Goal: Task Accomplishment & Management: Manage account settings

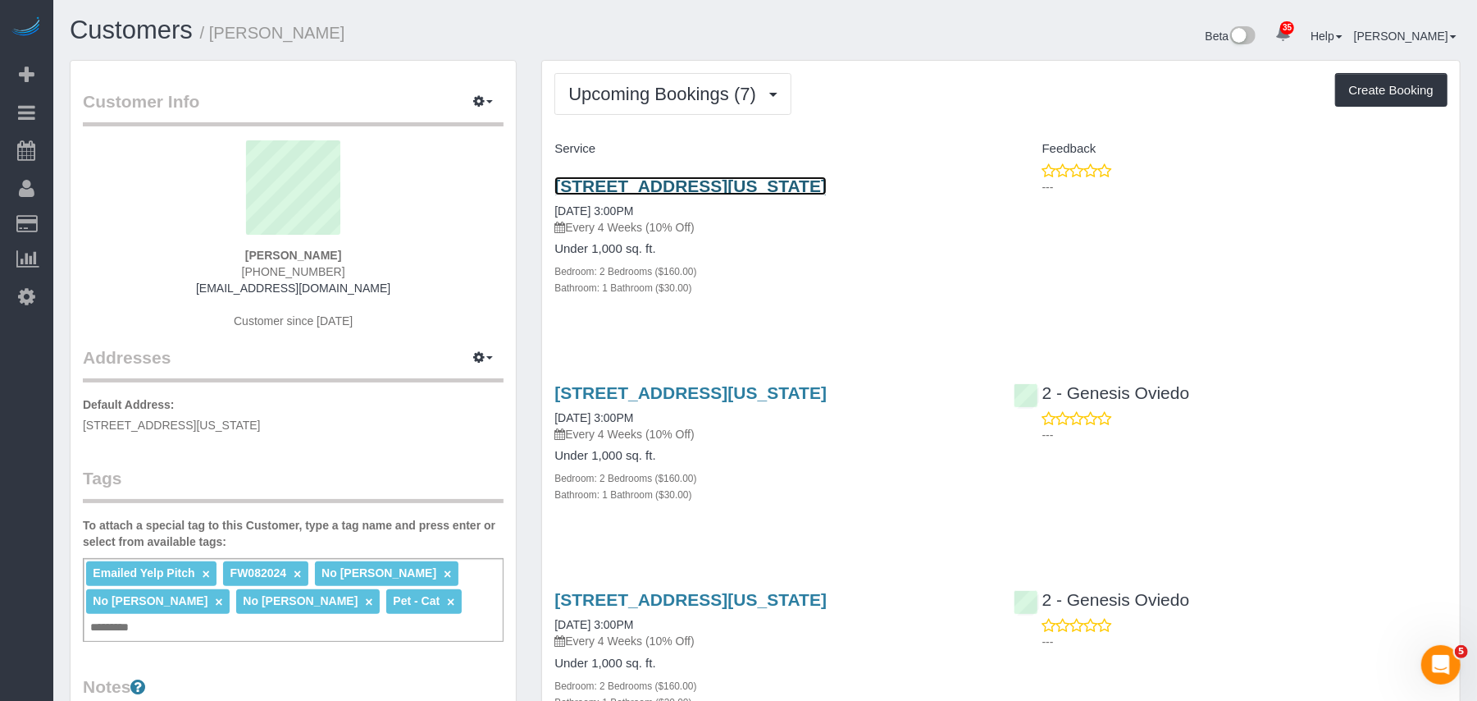
click at [650, 185] on link "299 Pearl Street, Apt 3d, New York, NY 10038" at bounding box center [691, 185] width 272 height 19
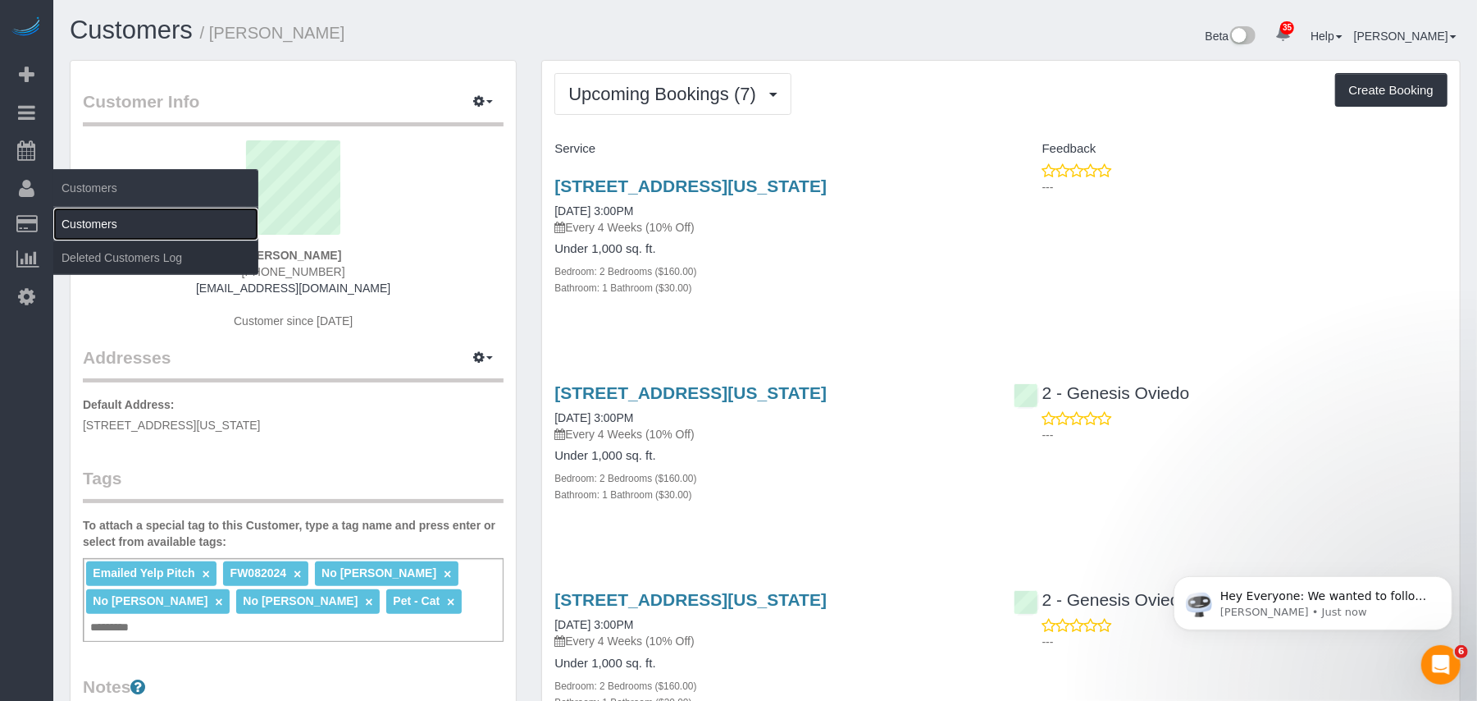
click at [103, 231] on link "Customers" at bounding box center [155, 224] width 205 height 33
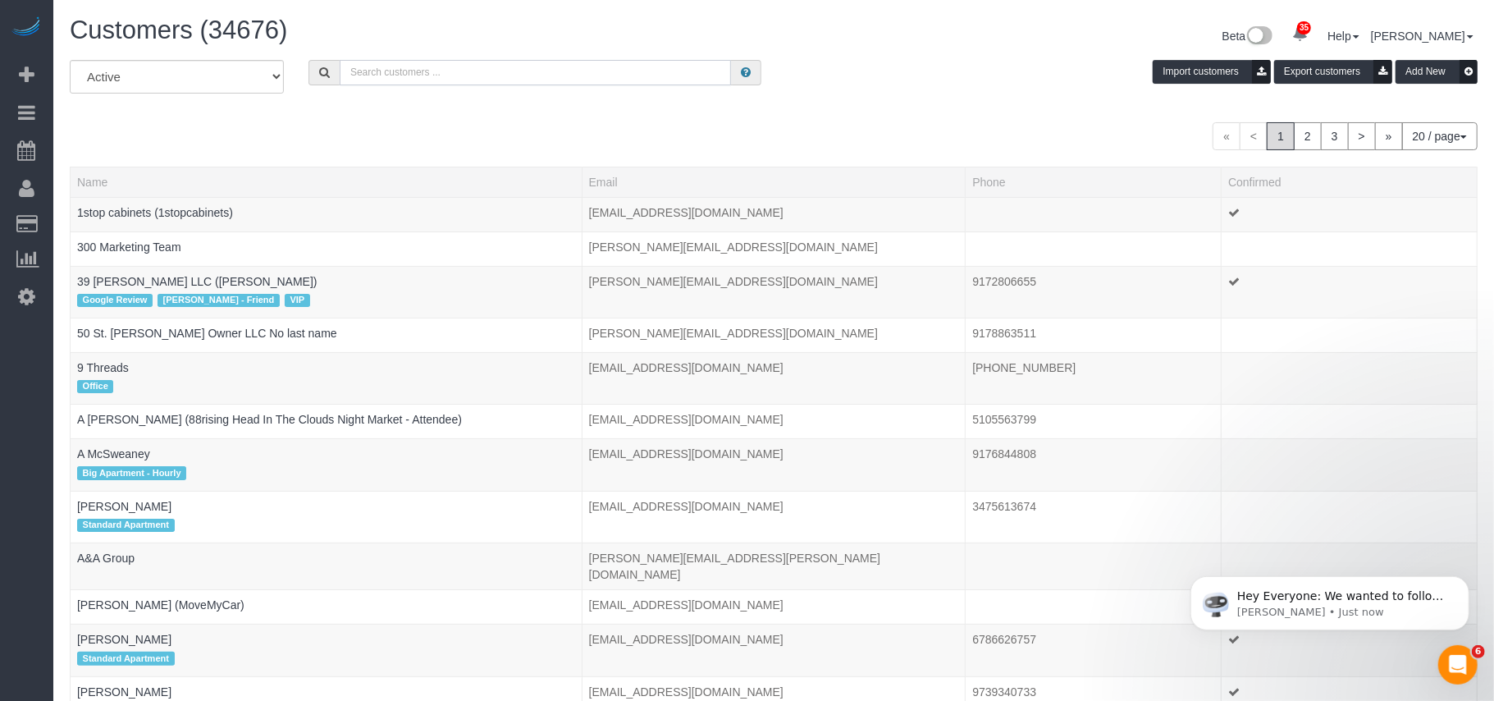
click at [388, 74] on input "text" at bounding box center [535, 72] width 391 height 25
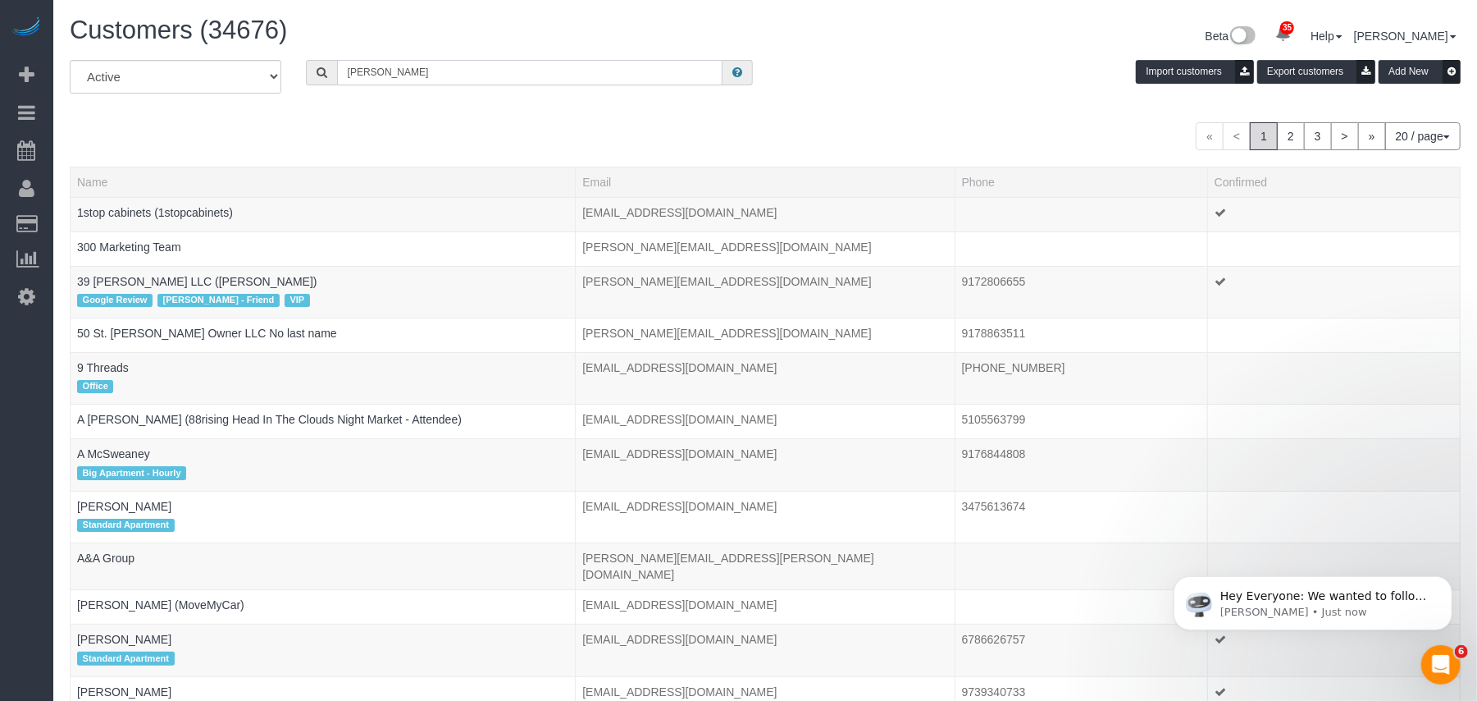
type input "Aurora TOrres"
click at [431, 73] on input "Aurora TOrres" at bounding box center [530, 72] width 386 height 25
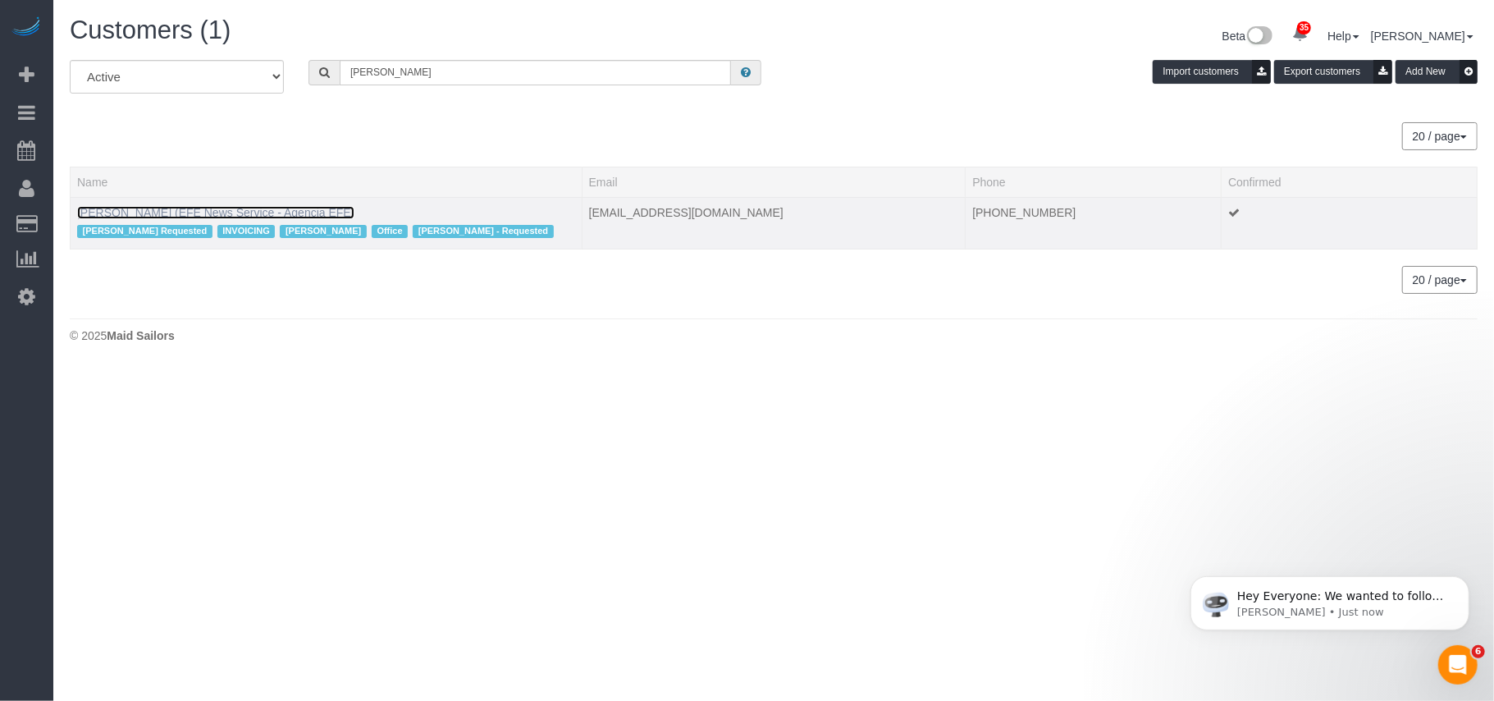
click at [234, 217] on link "Aurora Torres Barbosa (EFE News Service - Agencia EFE)" at bounding box center [215, 212] width 277 height 13
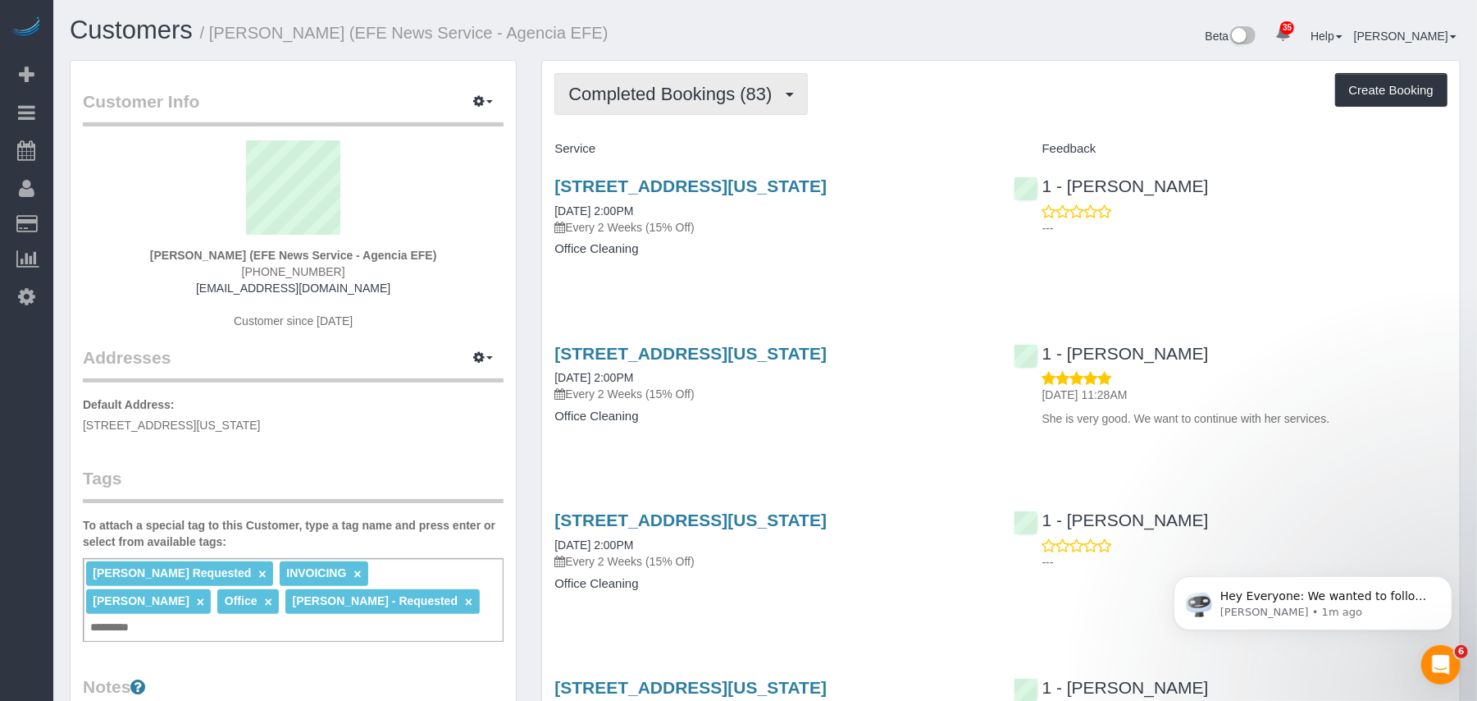
click at [658, 106] on button "Completed Bookings (83)" at bounding box center [681, 94] width 253 height 42
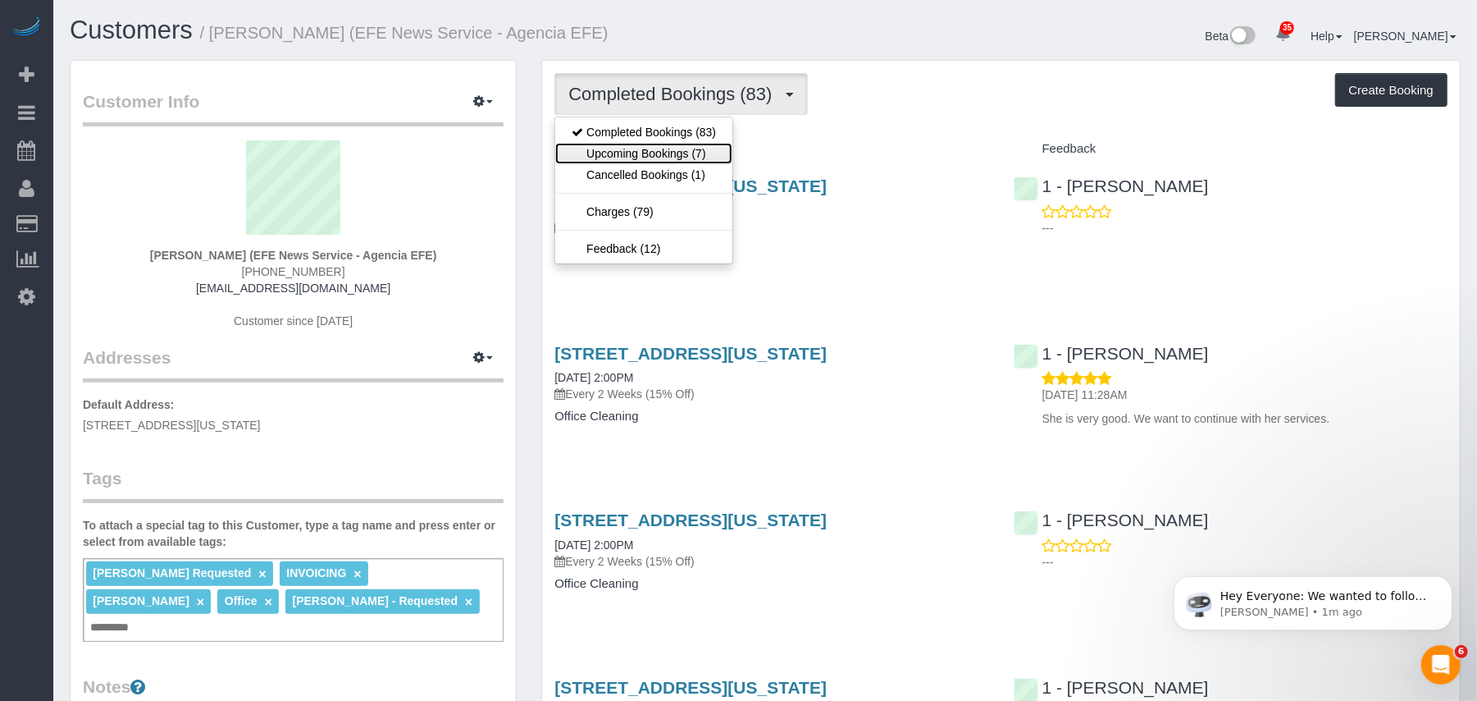
click at [678, 153] on link "Upcoming Bookings (7)" at bounding box center [643, 153] width 177 height 21
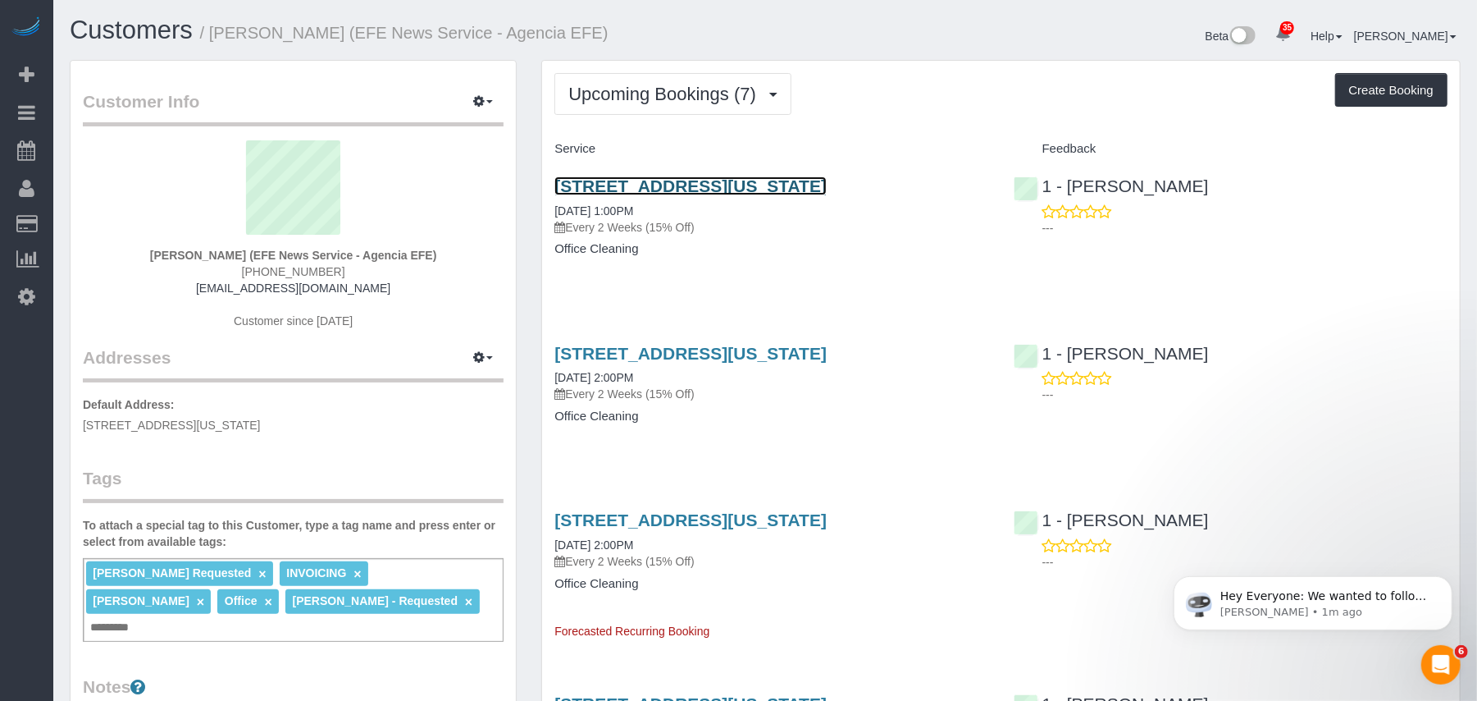
click at [692, 182] on link "25 West 43rd Street, Suite 1114, New York, NY 10036" at bounding box center [691, 185] width 272 height 19
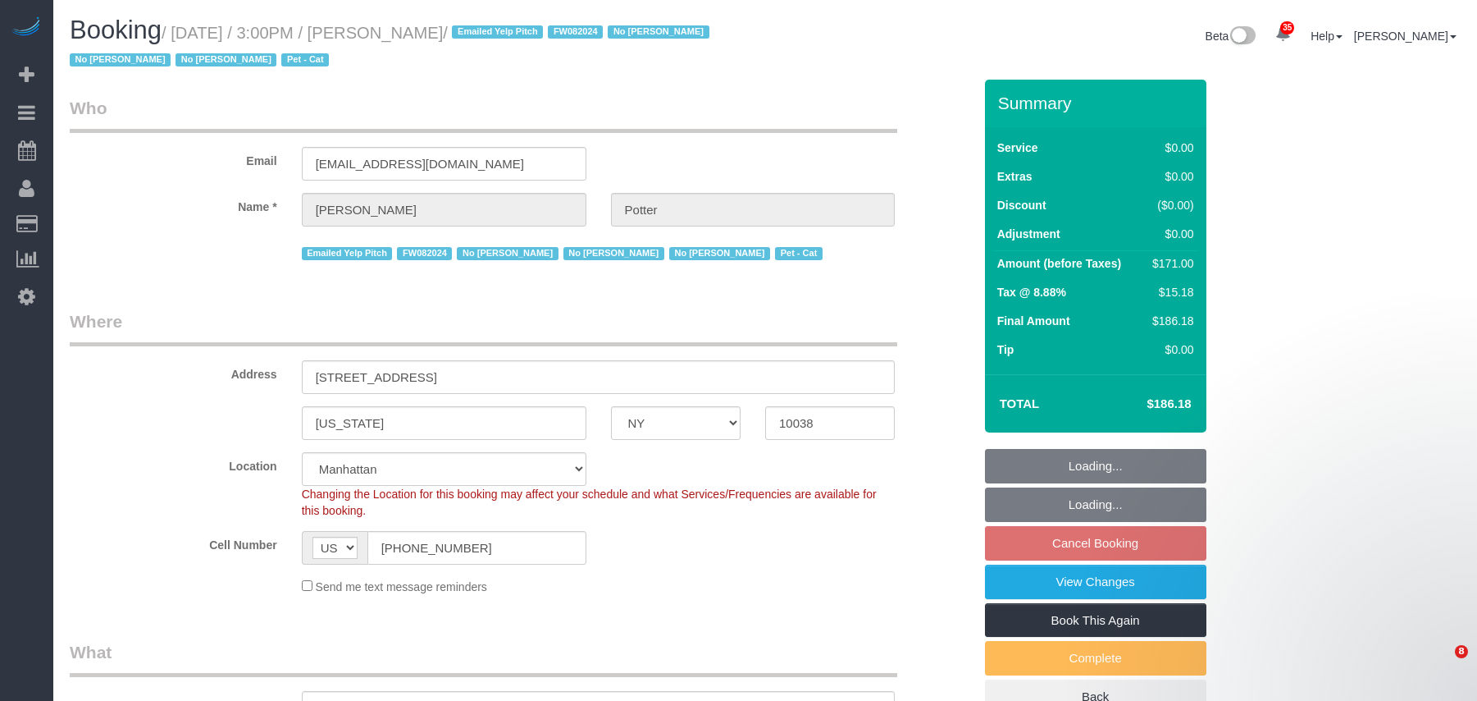
select select "NY"
select select "2"
select select "spot8"
select select "number:89"
select select "number:90"
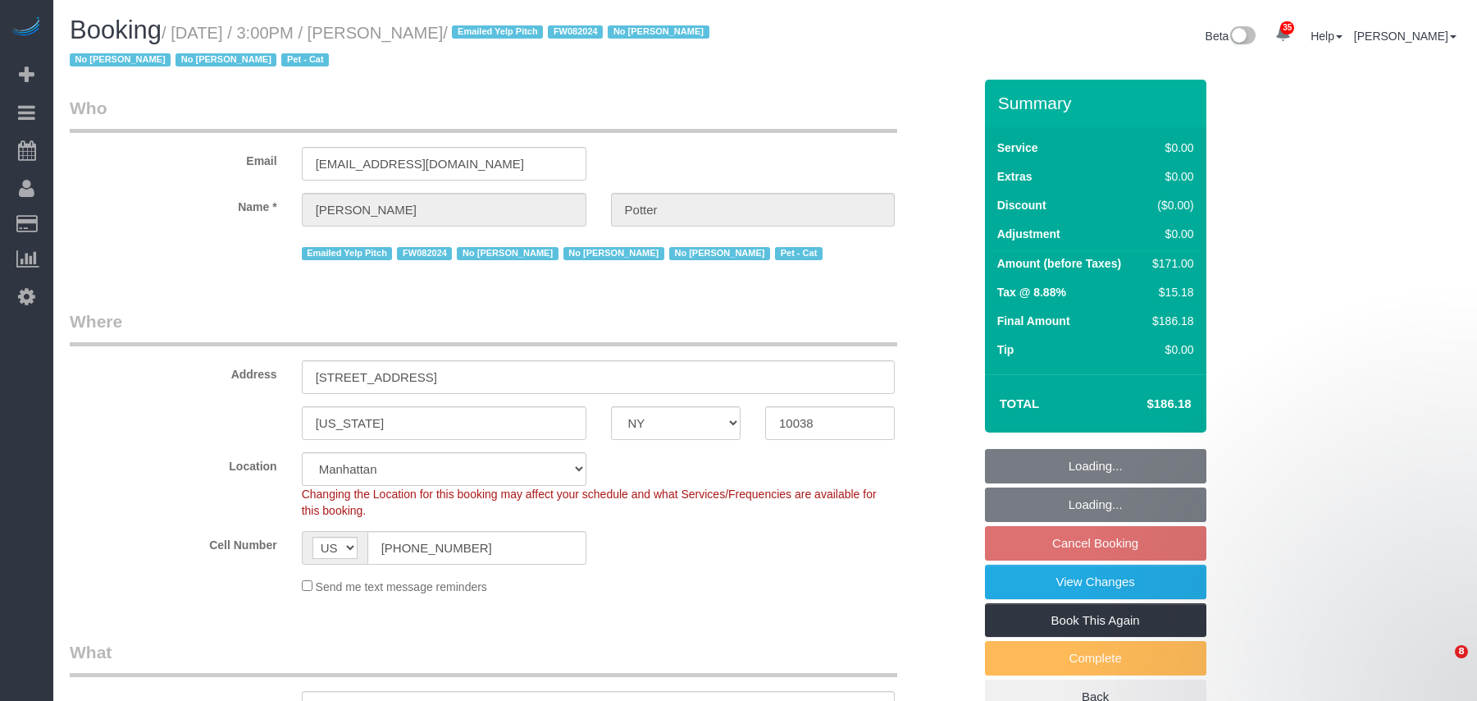
select select "number:14"
select select "number:5"
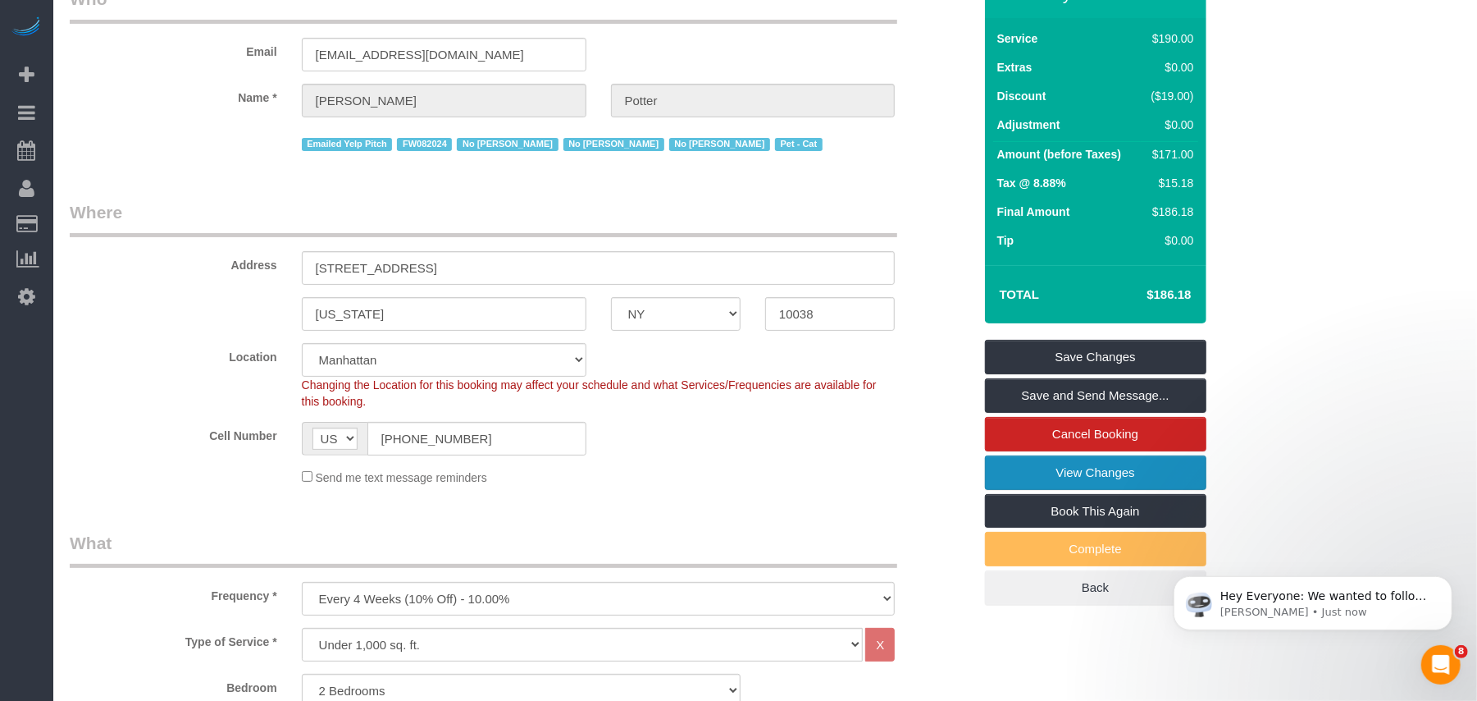
click at [1045, 472] on link "View Changes" at bounding box center [1095, 472] width 221 height 34
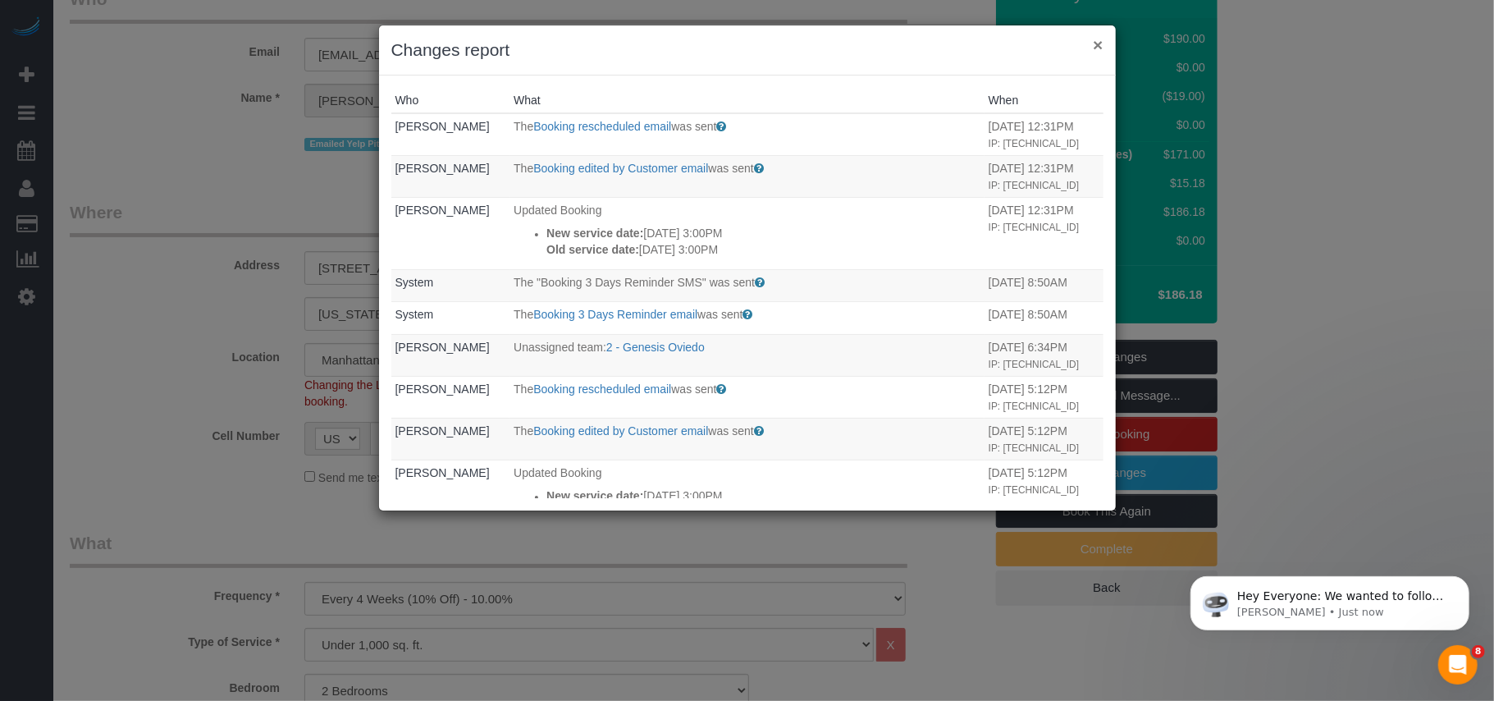
click at [1099, 47] on button "×" at bounding box center [1098, 44] width 10 height 17
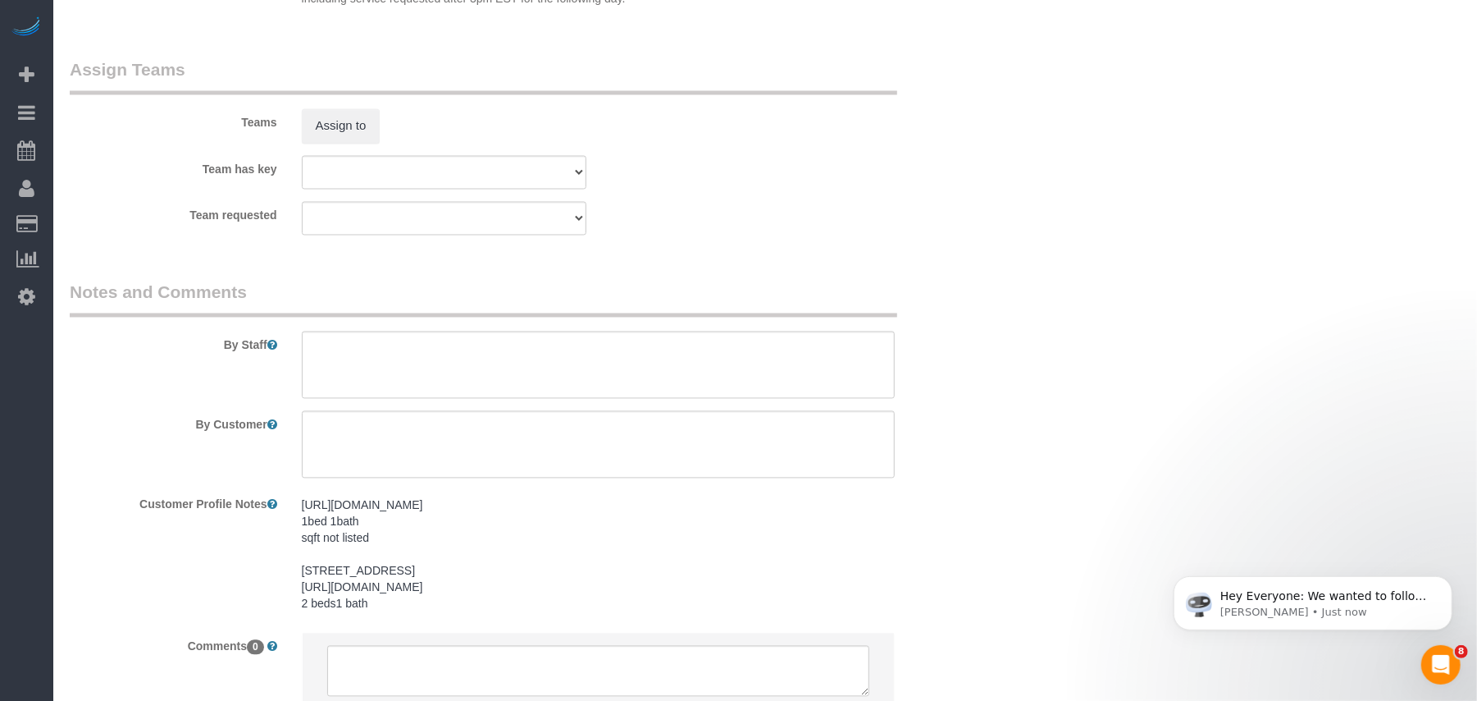
scroll to position [2294, 0]
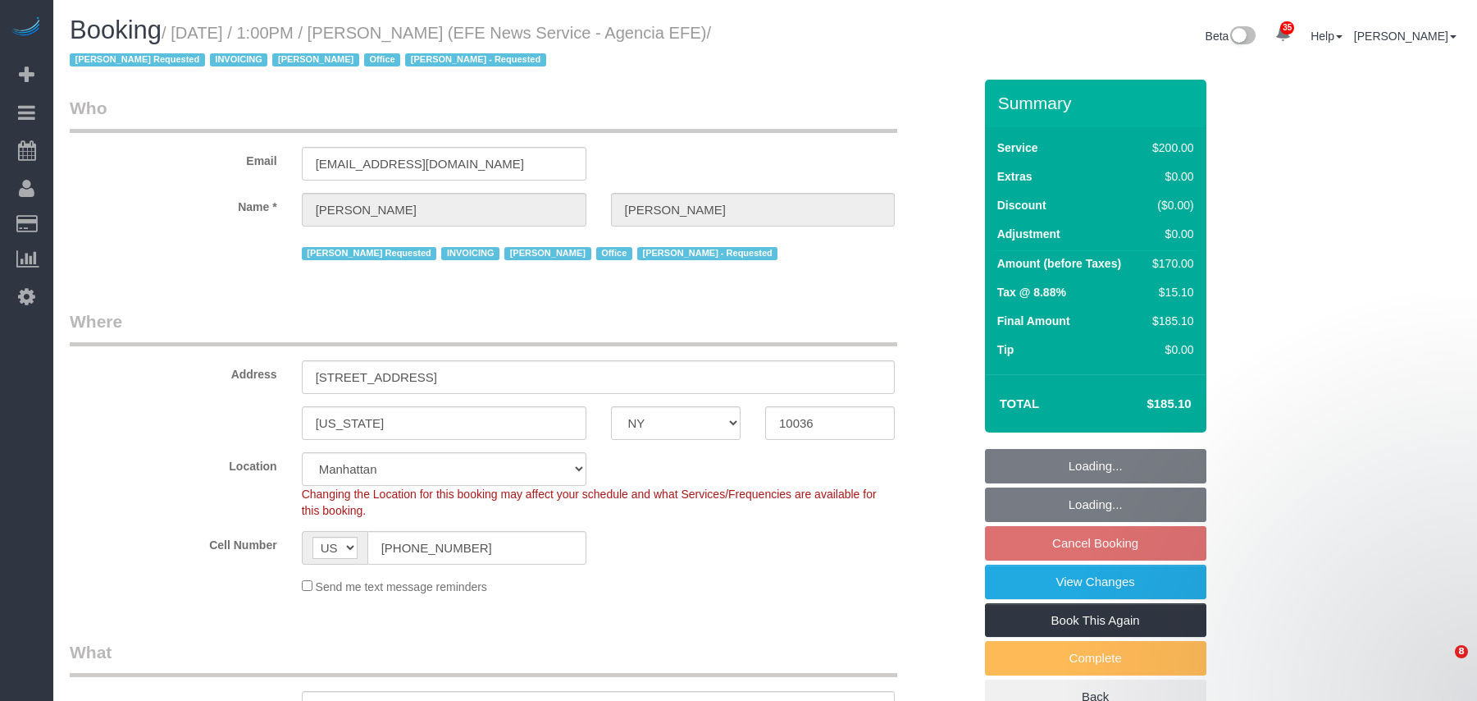
select select "NY"
select select "150"
select select "string:paypal"
select select "spot6"
select select "number:89"
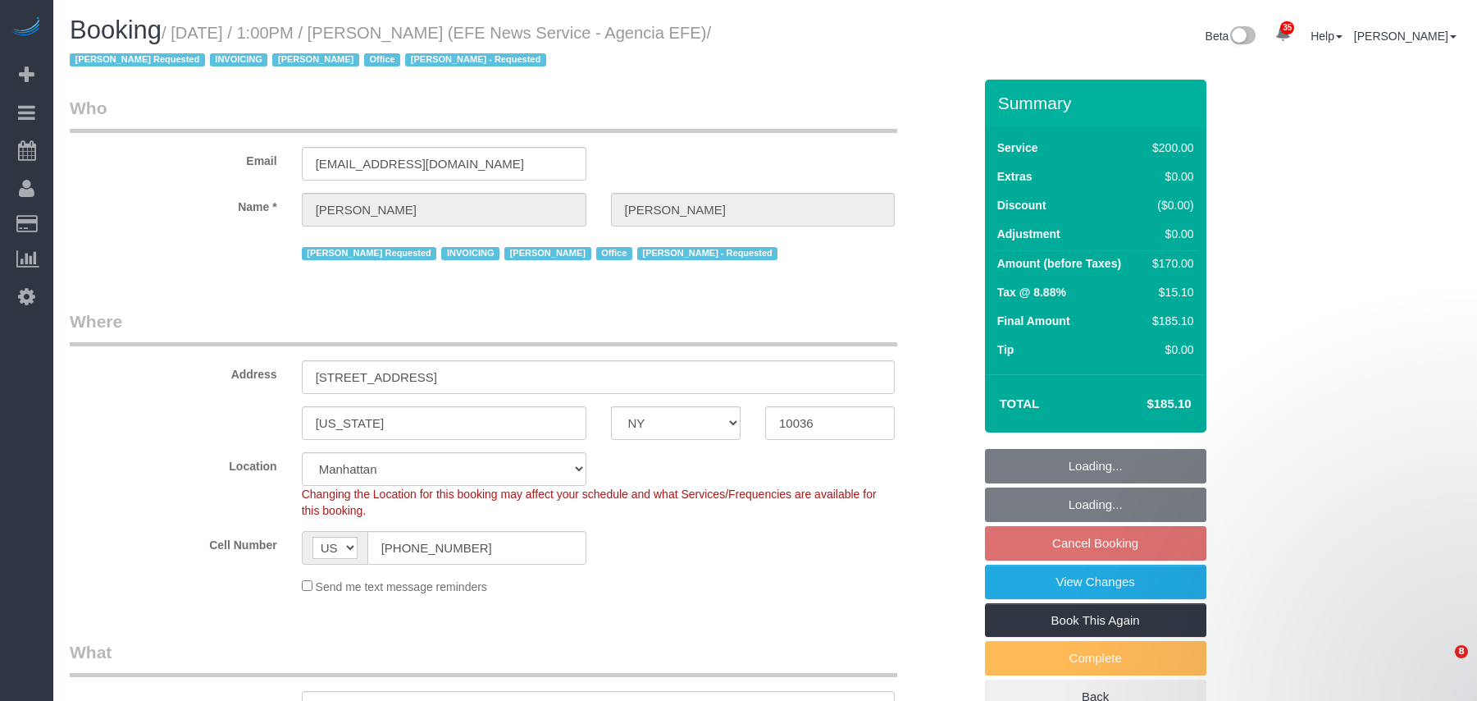
select select "number:90"
select select "number:15"
select select "number:7"
select select "34507"
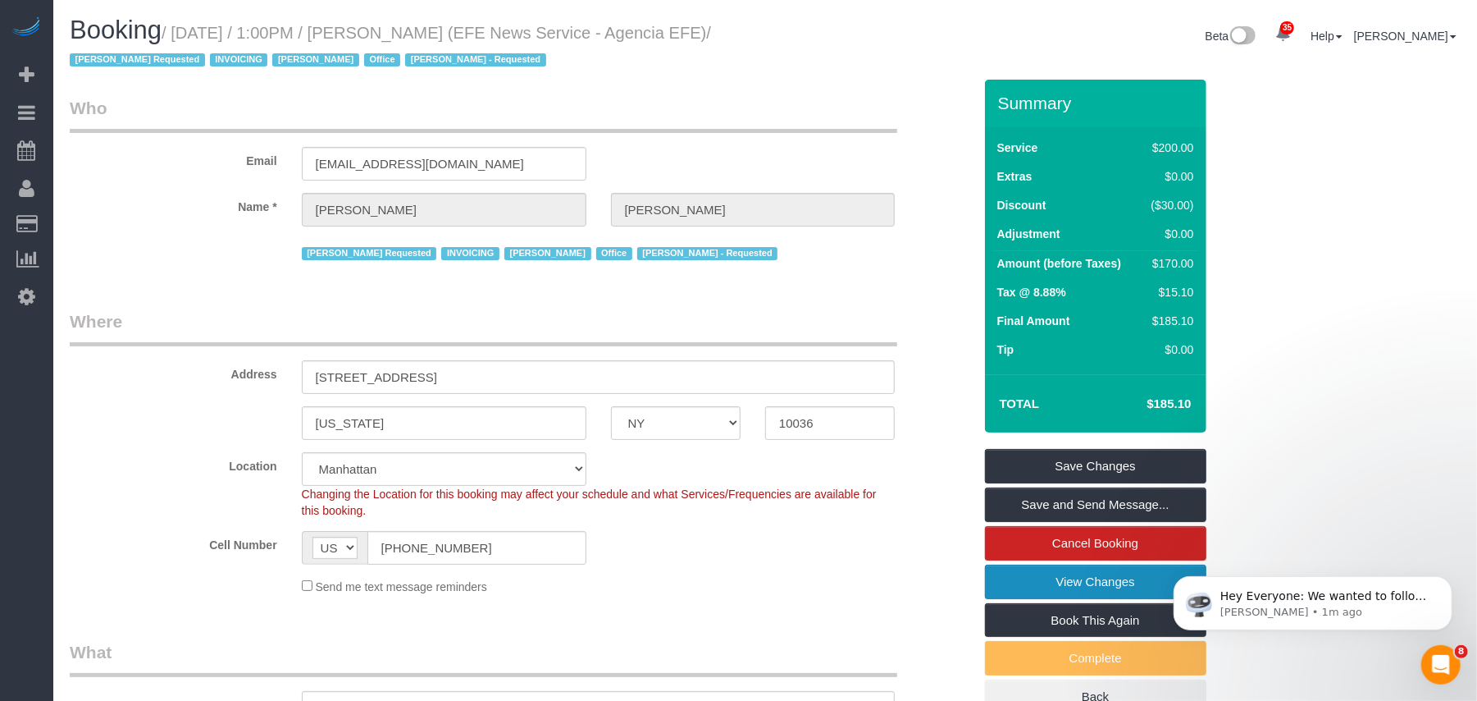
click at [1065, 574] on link "View Changes" at bounding box center [1095, 581] width 221 height 34
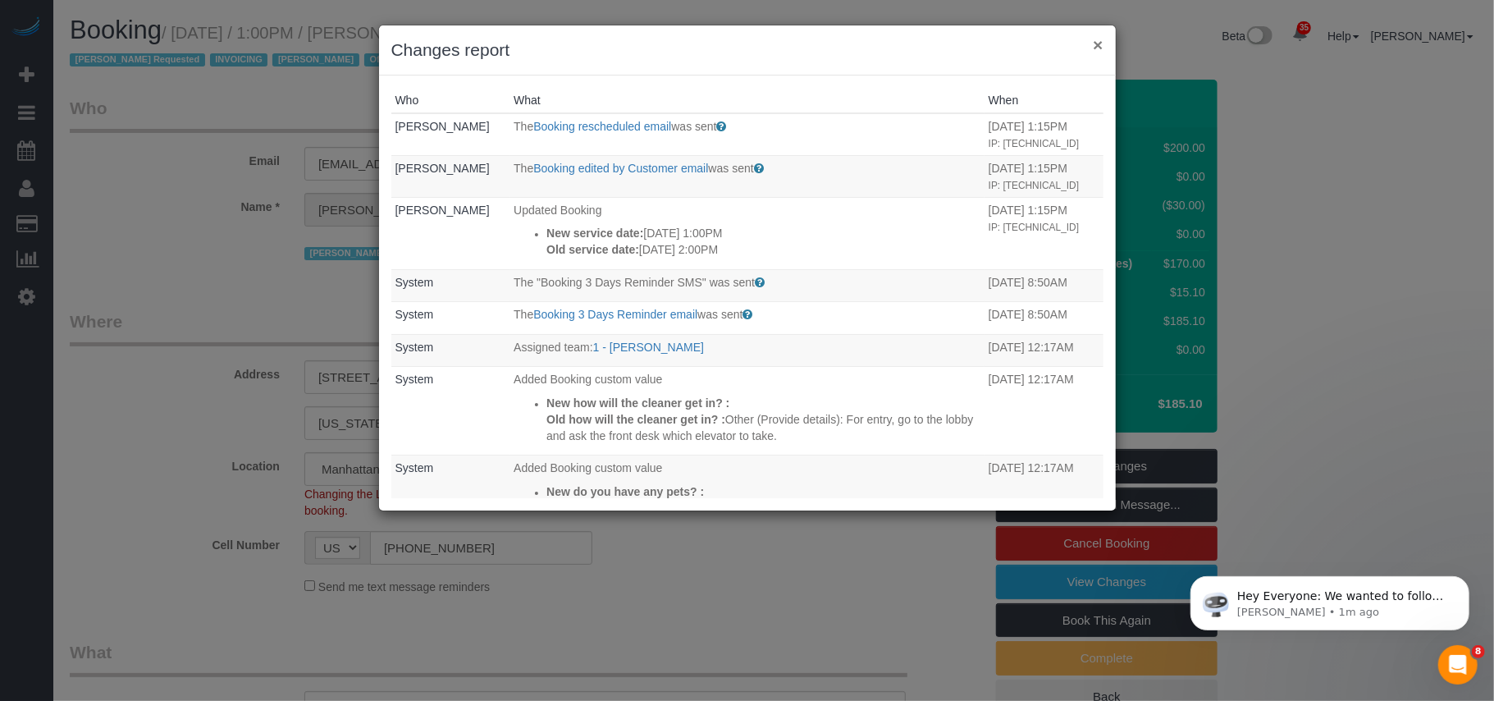
click at [1099, 47] on button "×" at bounding box center [1098, 44] width 10 height 17
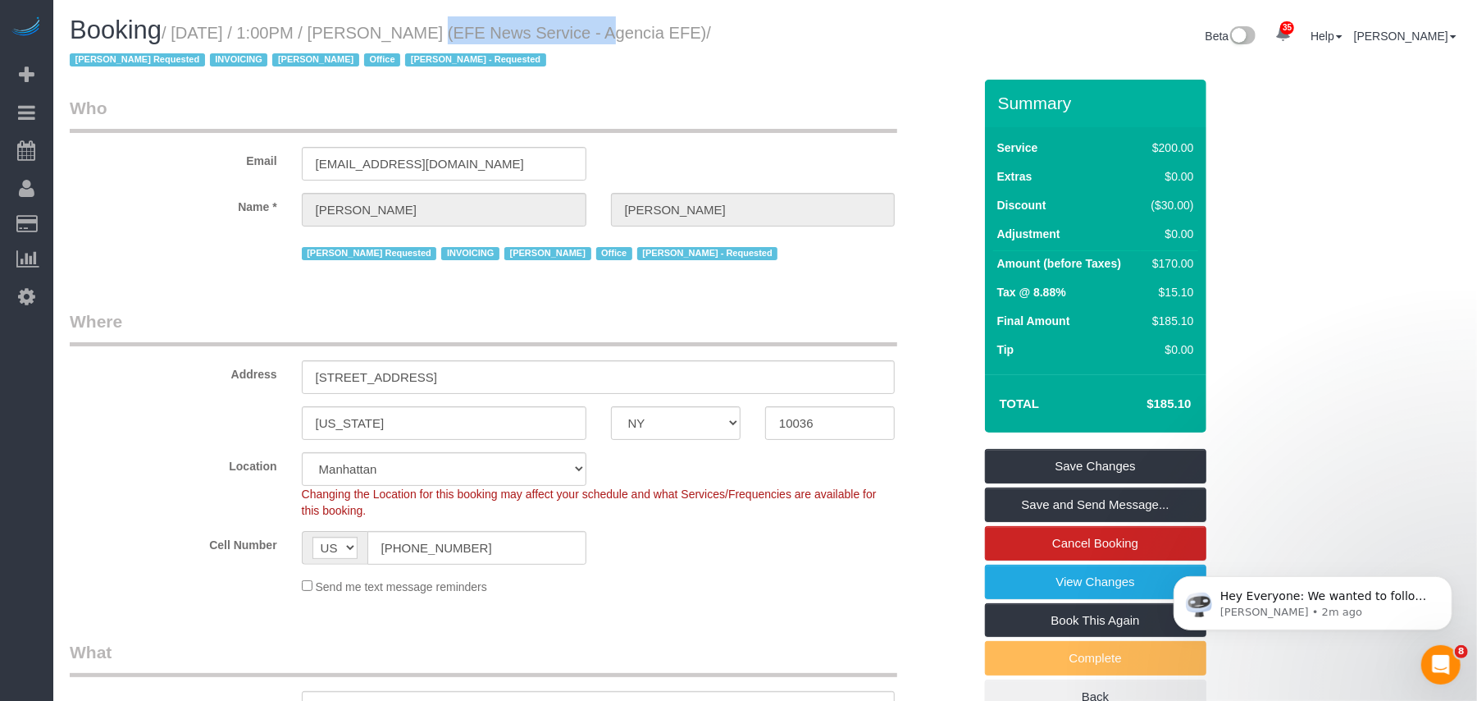
drag, startPoint x: 556, startPoint y: 34, endPoint x: 390, endPoint y: 30, distance: 165.7
click at [390, 30] on small "/ October 10, 2025 / 1:00PM / Aurora Torres Barbosa (EFE News Service - Agencia…" at bounding box center [390, 47] width 641 height 46
copy small "Aurora Torres Barbosa"
drag, startPoint x: 171, startPoint y: 62, endPoint x: 178, endPoint y: 33, distance: 30.3
click at [178, 33] on small "/ October 10, 2025 / 1:00PM / Aurora Torres Barbosa (EFE News Service - Agencia…" at bounding box center [390, 47] width 641 height 46
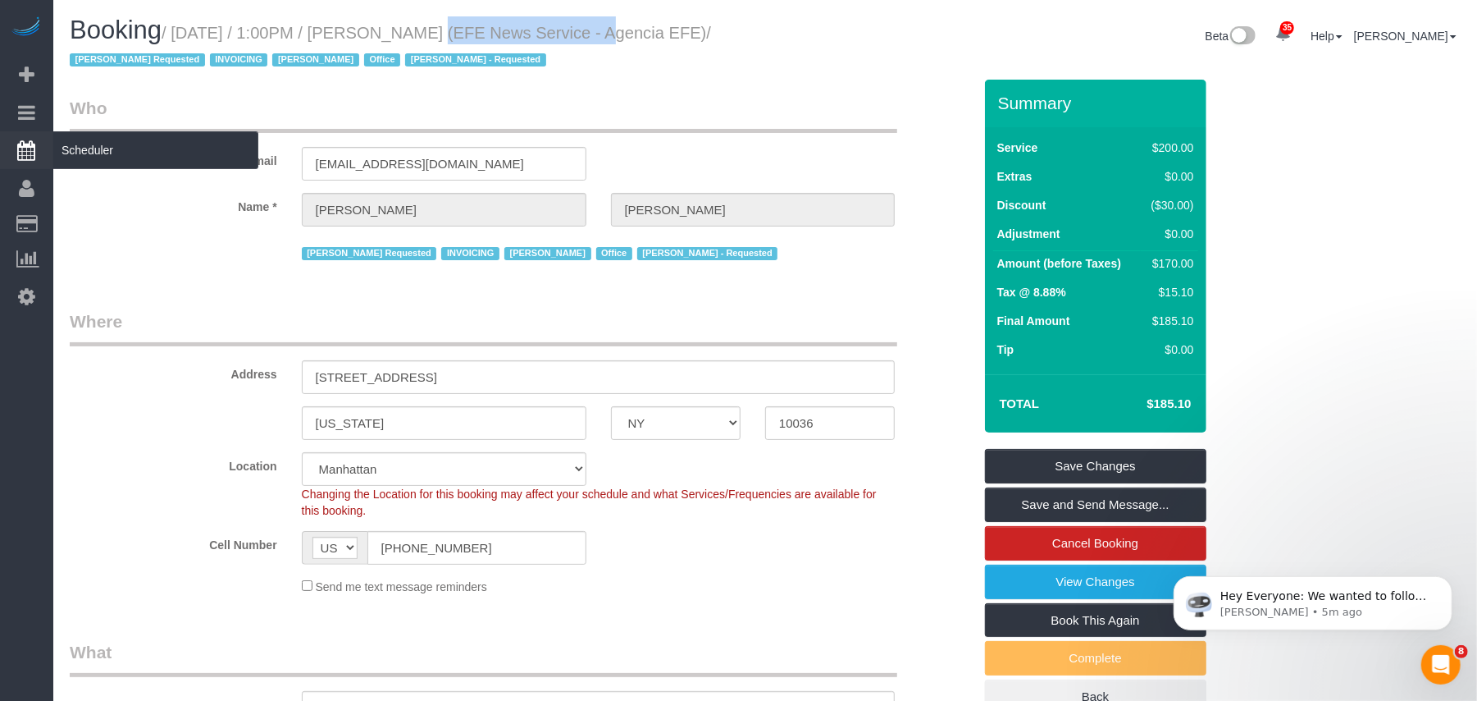
copy small "October 10, 2025 / 1:00PM / Aurora Torres Barbosa (EFE News Service - Agencia E…"
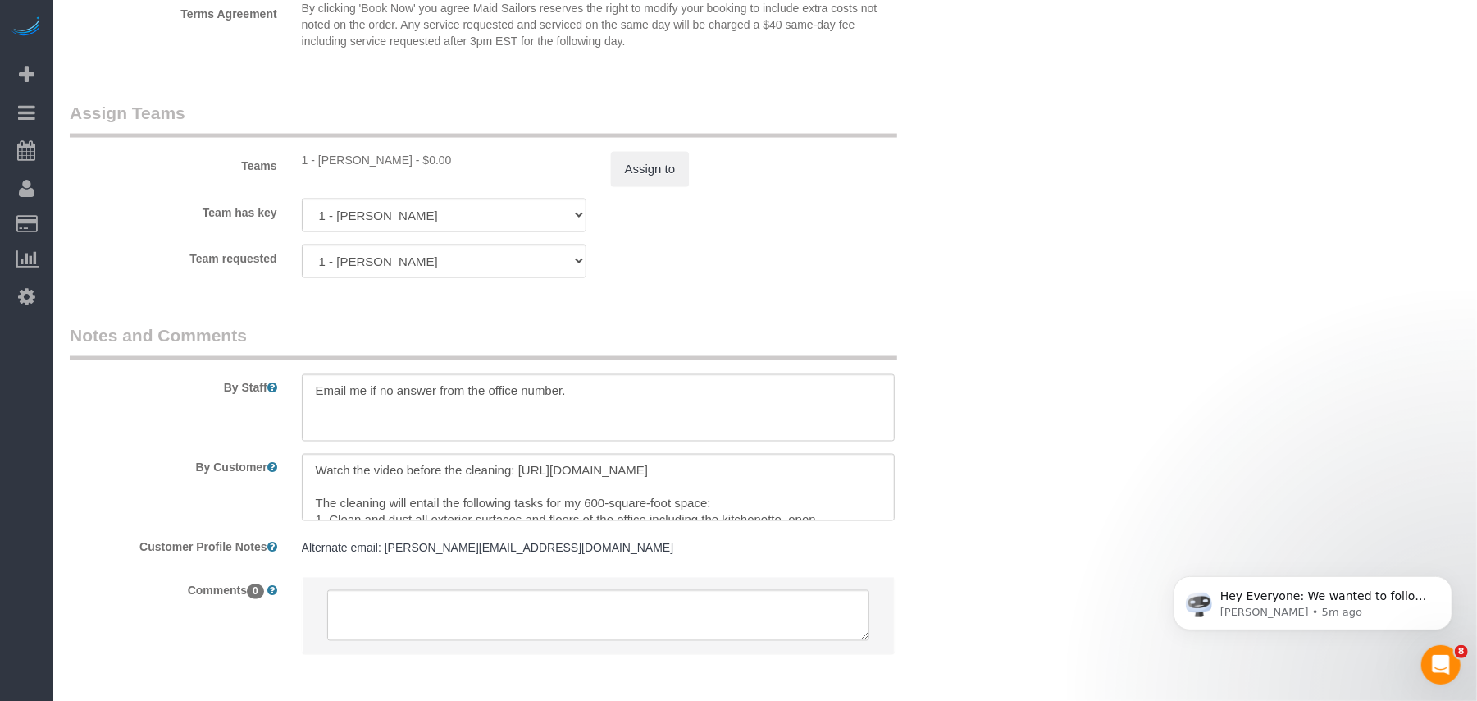
scroll to position [1933, 0]
